Goal: Task Accomplishment & Management: Manage account settings

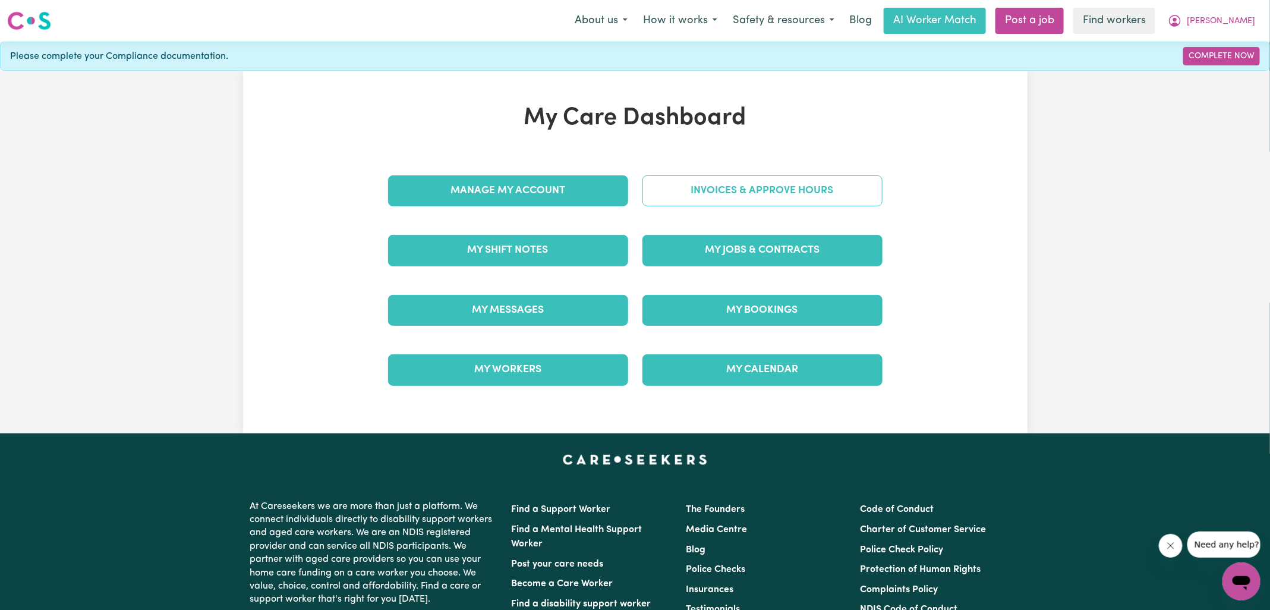
click at [815, 194] on link "Invoices & Approve Hours" at bounding box center [762, 190] width 240 height 31
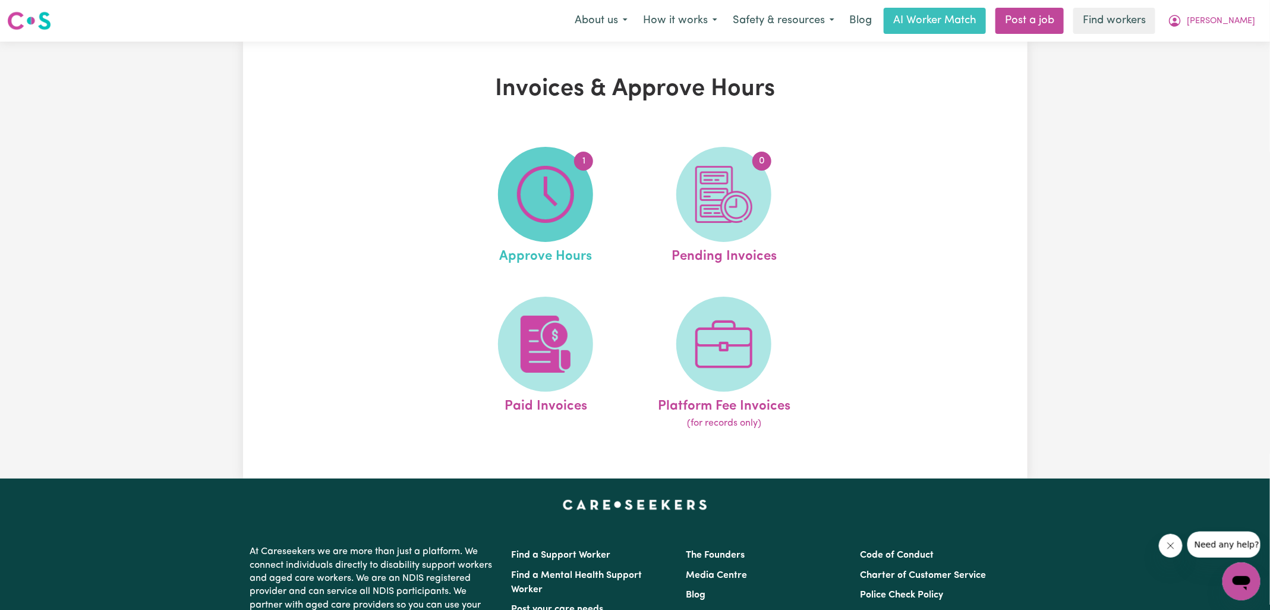
click at [537, 199] on img at bounding box center [545, 194] width 57 height 57
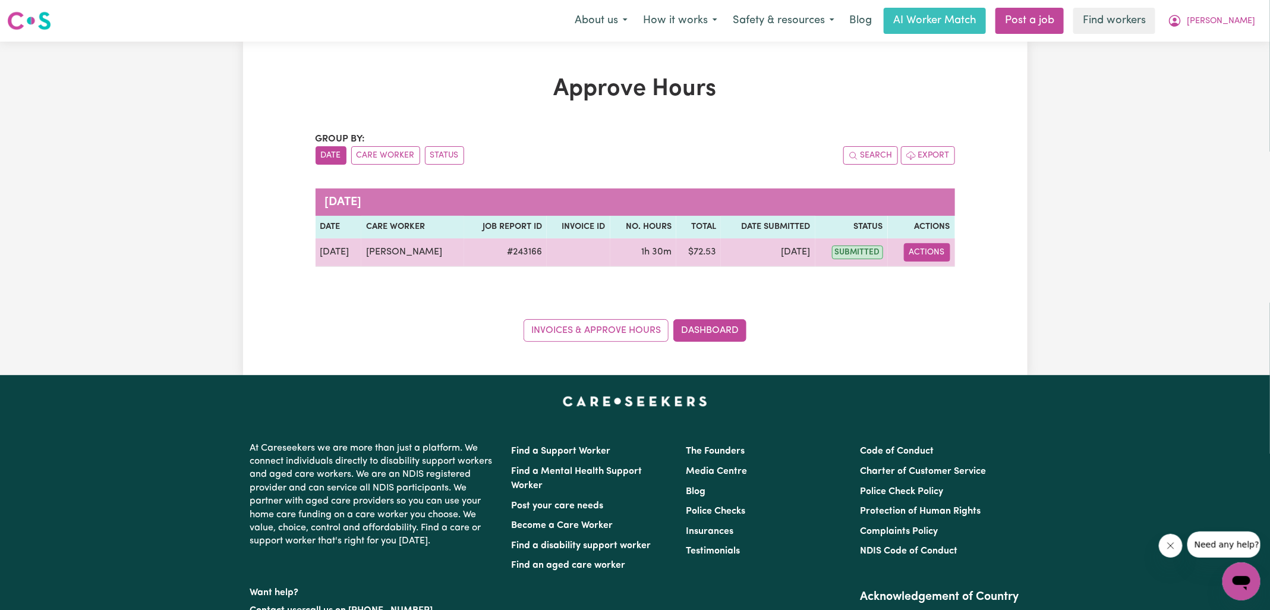
click at [936, 254] on button "Actions" at bounding box center [927, 252] width 46 height 18
click at [936, 274] on link "View Job Report" at bounding box center [957, 279] width 102 height 24
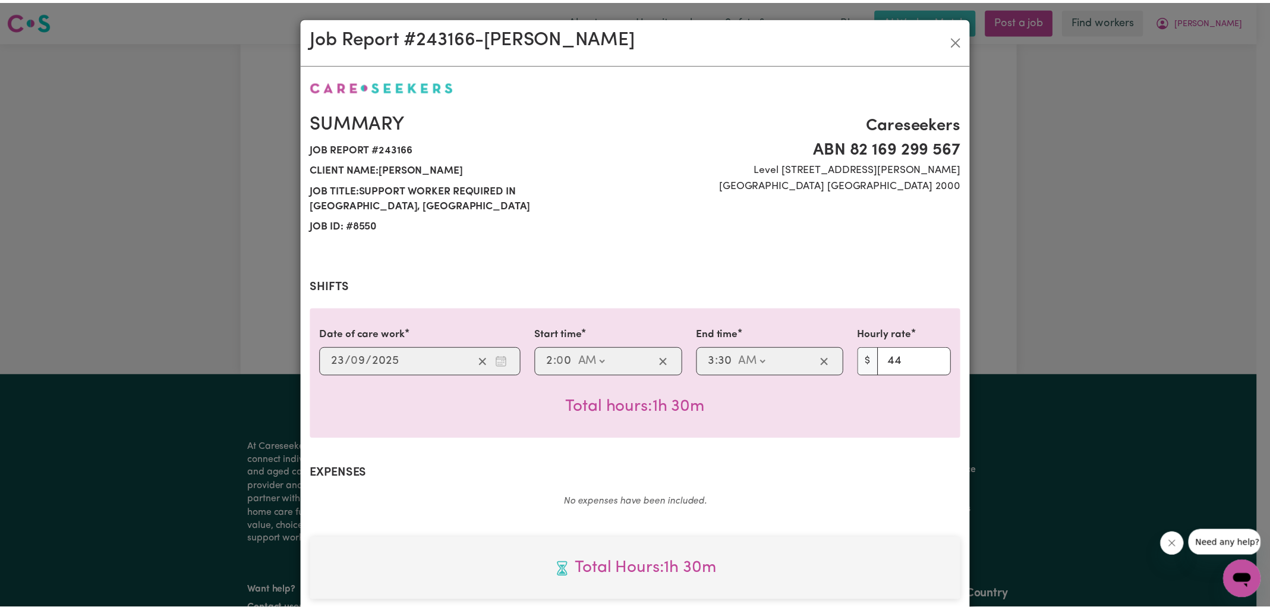
scroll to position [321, 0]
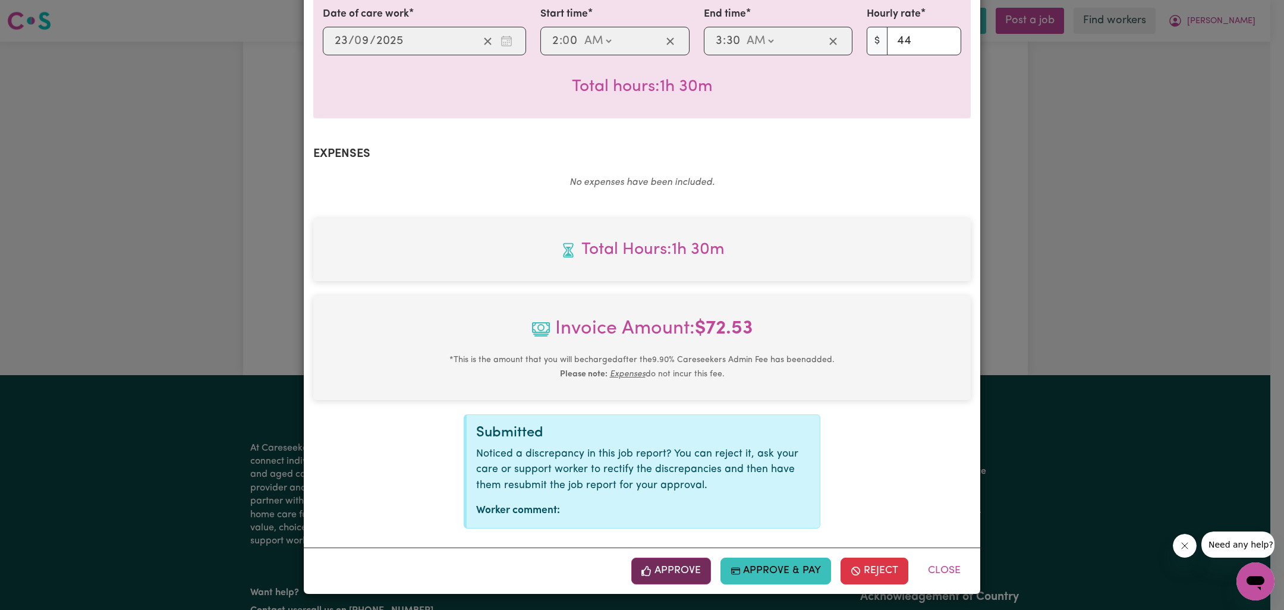
click at [663, 563] on button "Approve" at bounding box center [671, 570] width 80 height 26
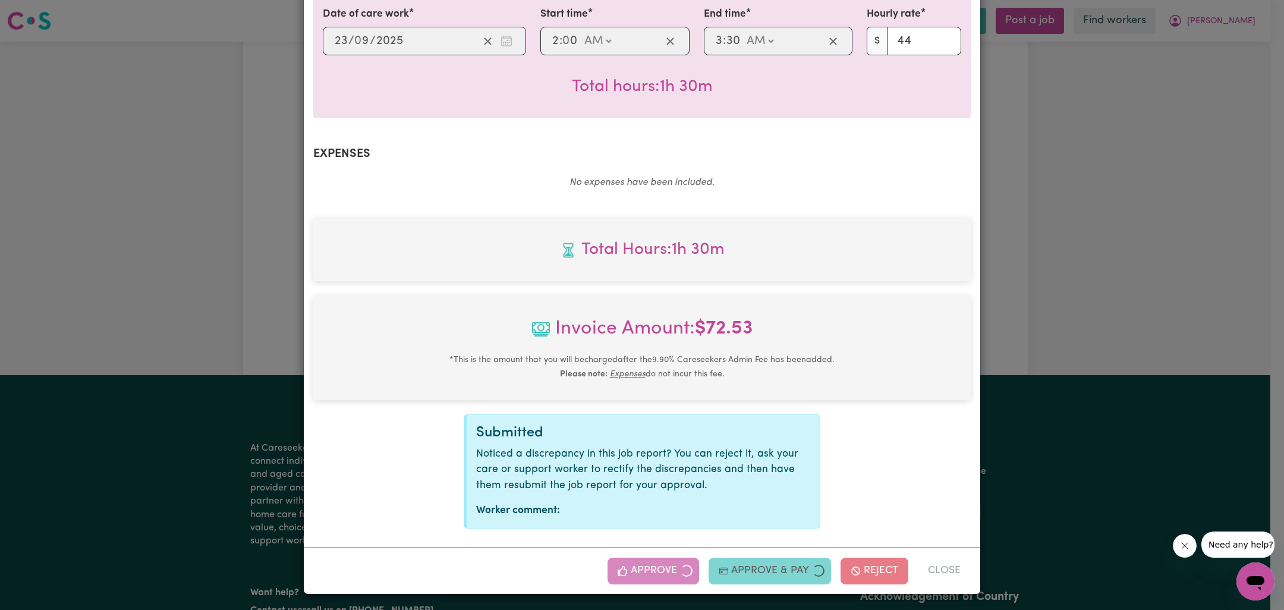
click at [1031, 348] on div "Job Report # 243166 - [PERSON_NAME] Summary Job report # 243166 Client name: [P…" at bounding box center [642, 305] width 1284 height 610
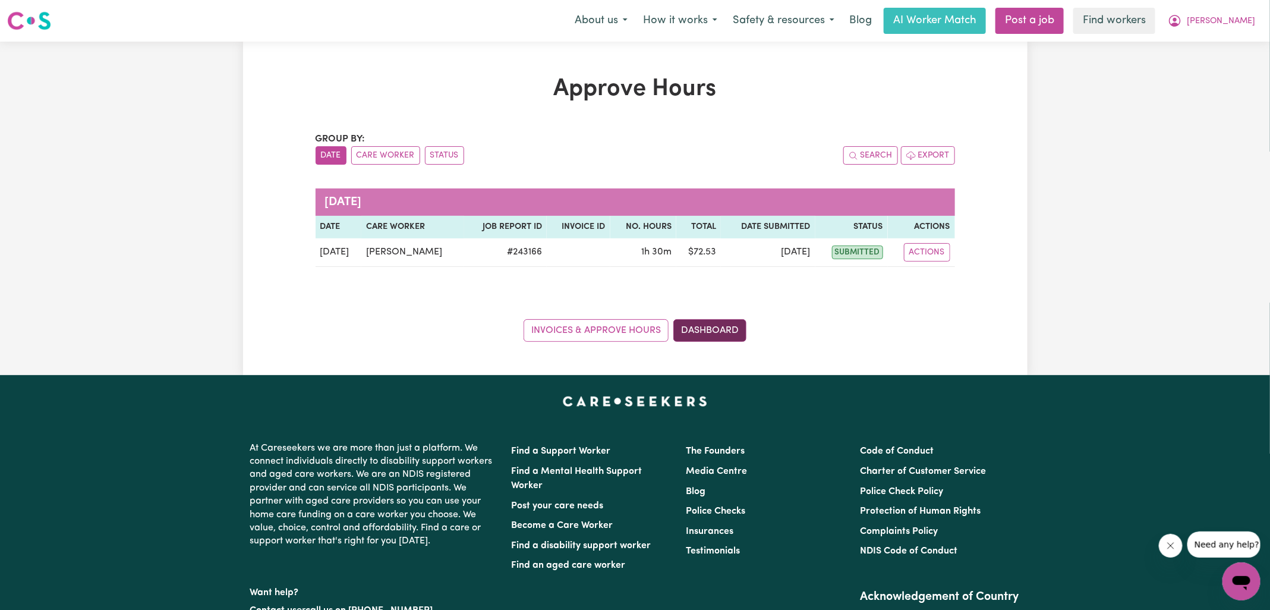
click at [720, 320] on link "Dashboard" at bounding box center [709, 330] width 73 height 23
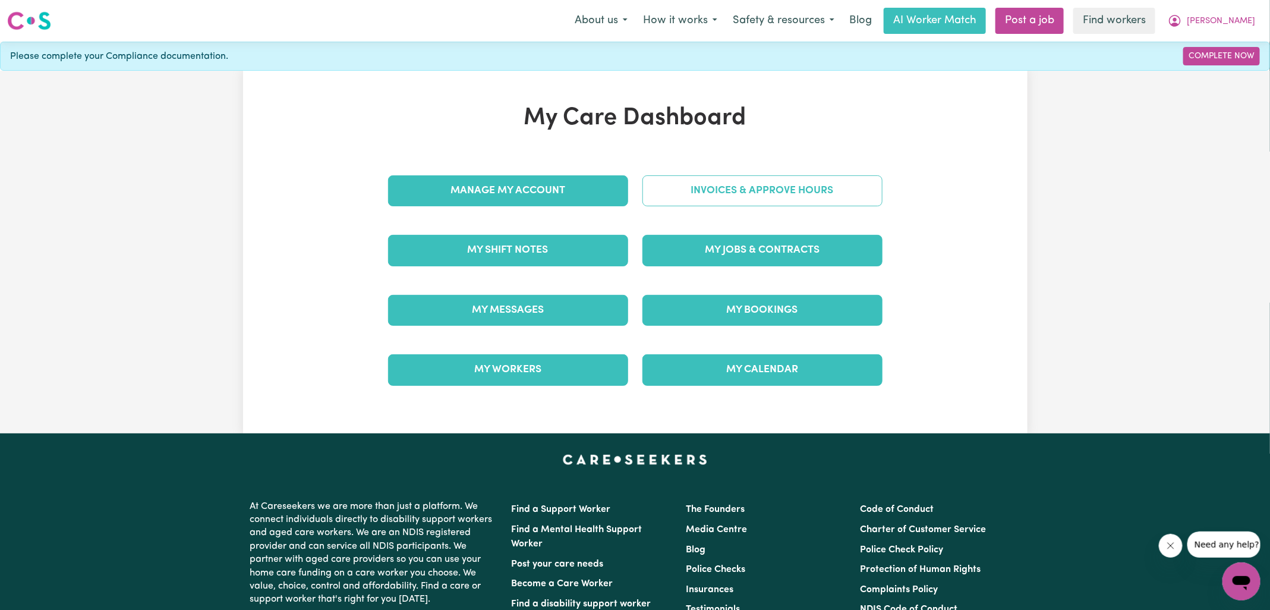
click at [710, 188] on link "Invoices & Approve Hours" at bounding box center [762, 190] width 240 height 31
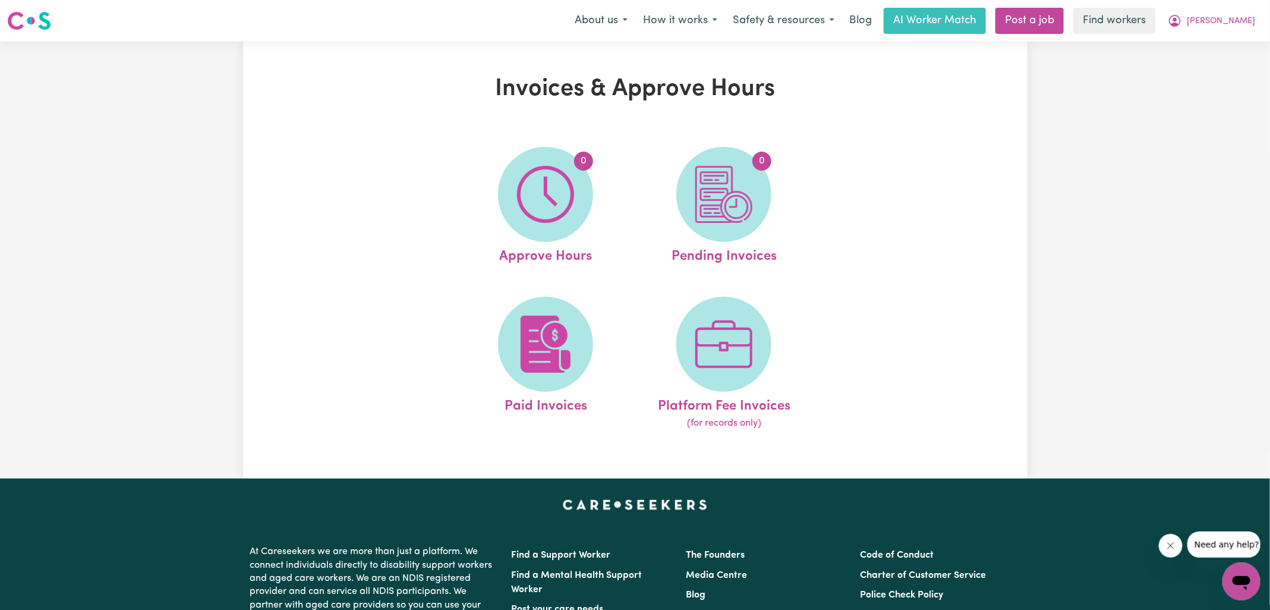
click at [710, 188] on img at bounding box center [723, 194] width 57 height 57
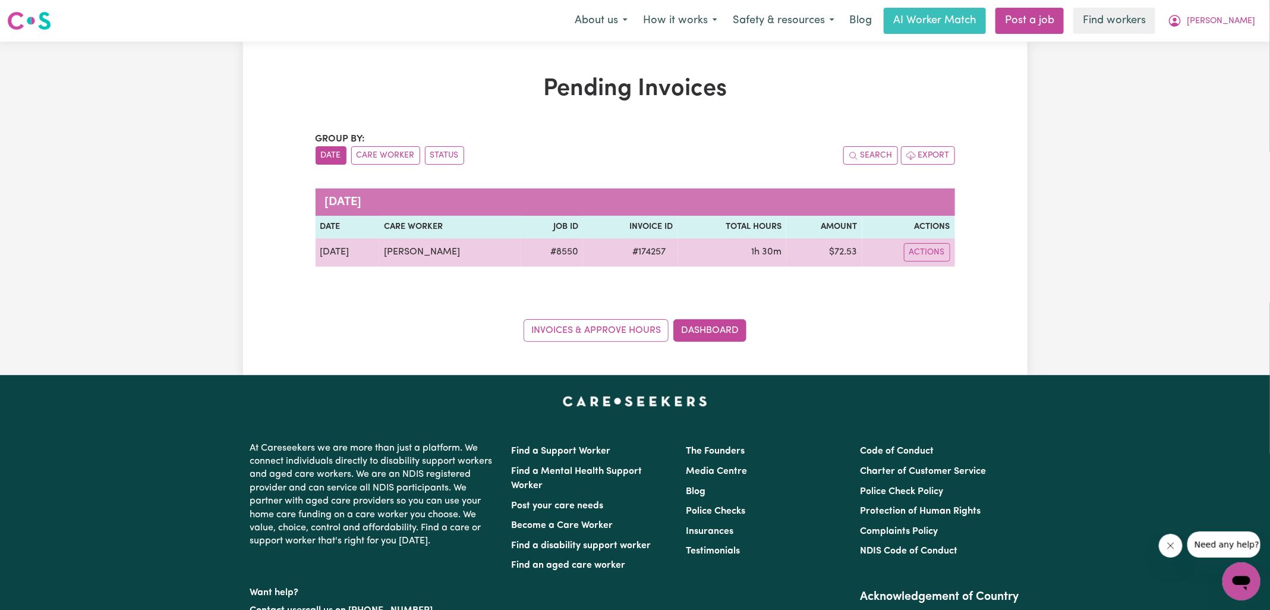
click at [640, 254] on span "# 174257" at bounding box center [650, 252] width 48 height 14
copy span "174257"
click at [843, 254] on td "$ 72.53" at bounding box center [824, 252] width 76 height 29
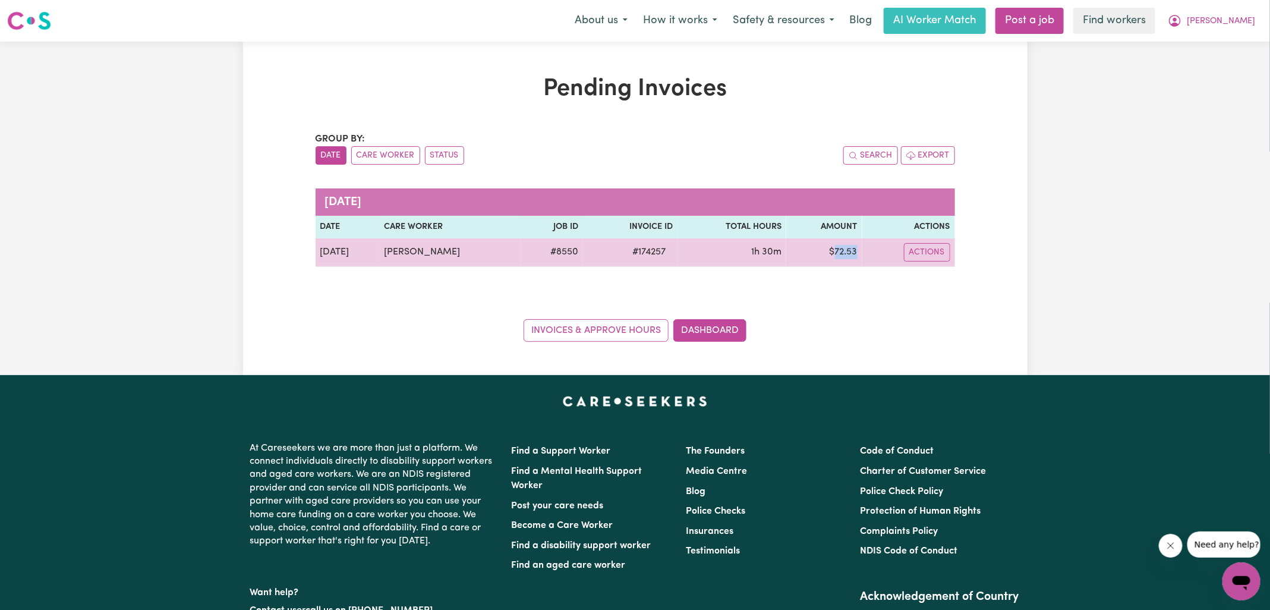
copy td "72.53"
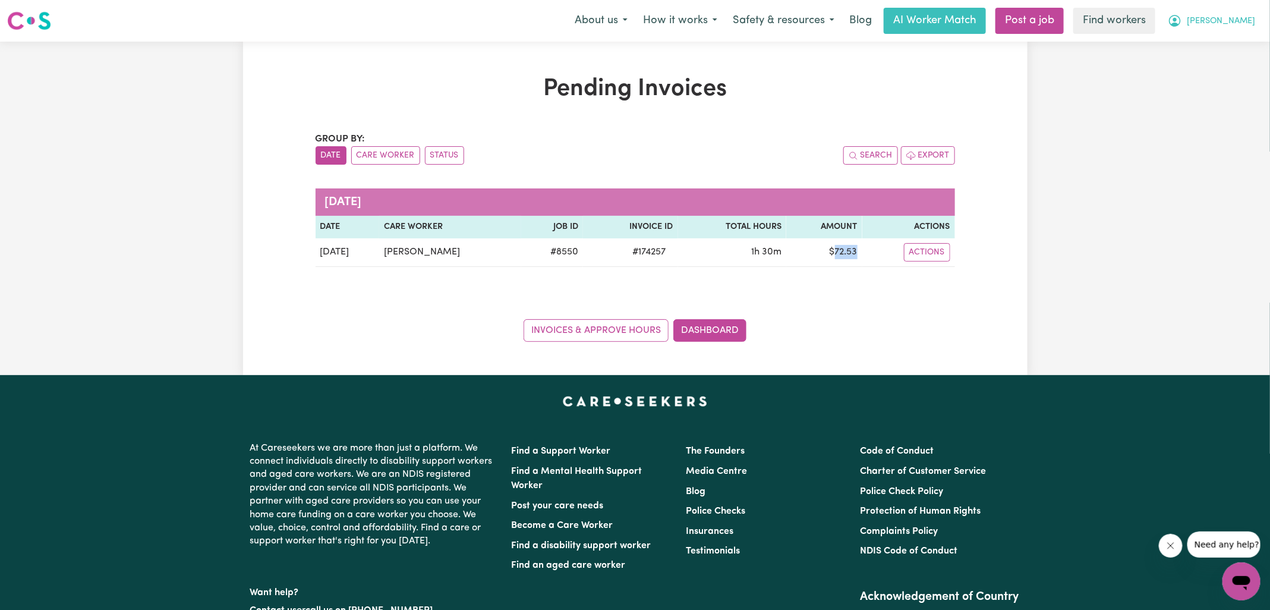
click at [1181, 24] on icon "My Account" at bounding box center [1175, 21] width 12 height 12
click at [1215, 62] on link "Logout" at bounding box center [1215, 68] width 94 height 23
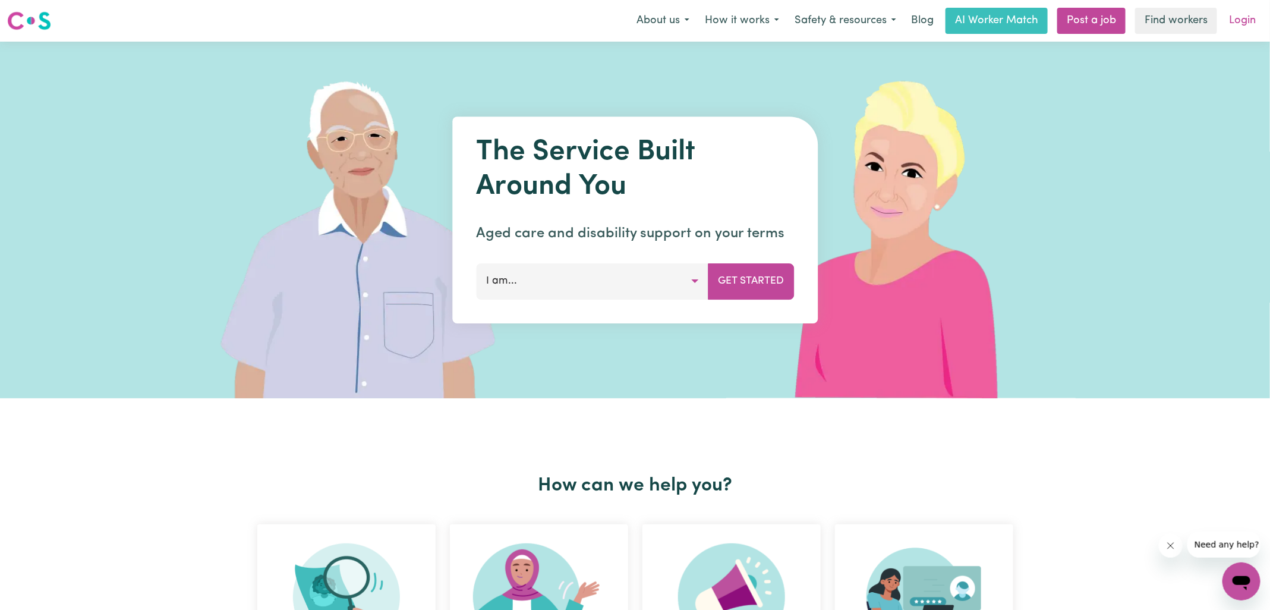
click at [1242, 23] on link "Login" at bounding box center [1242, 21] width 41 height 26
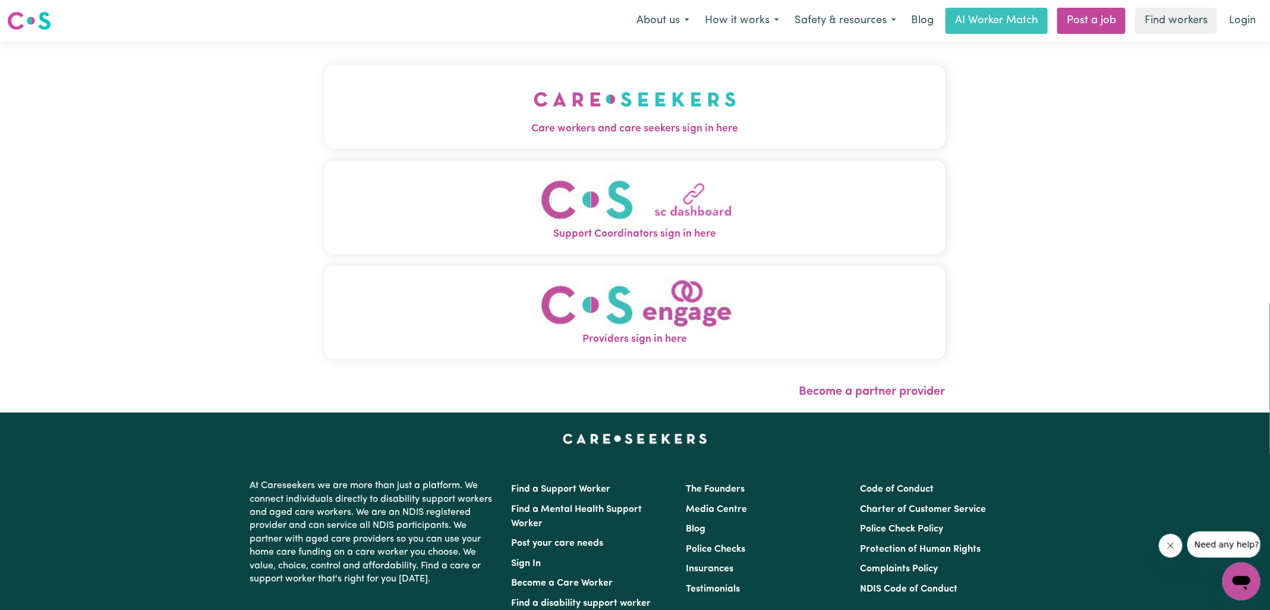
click at [488, 127] on span "Care workers and care seekers sign in here" at bounding box center [635, 128] width 621 height 15
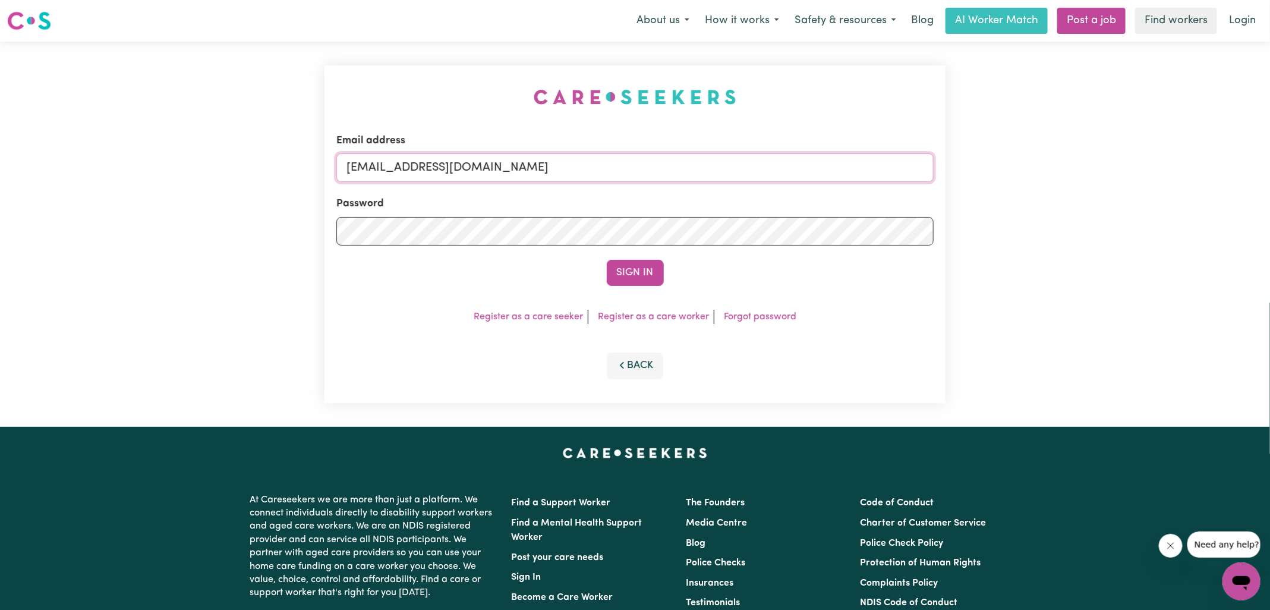
drag, startPoint x: 408, startPoint y: 167, endPoint x: 960, endPoint y: 216, distance: 554.9
click at [960, 216] on div "Email address [EMAIL_ADDRESS][DOMAIN_NAME] Password Sign In Register as a care …" at bounding box center [635, 234] width 1270 height 385
type input "[EMAIL_ADDRESS][DOMAIN_NAME]"
click at [641, 272] on button "Sign In" at bounding box center [635, 273] width 57 height 26
